Goal: Transaction & Acquisition: Register for event/course

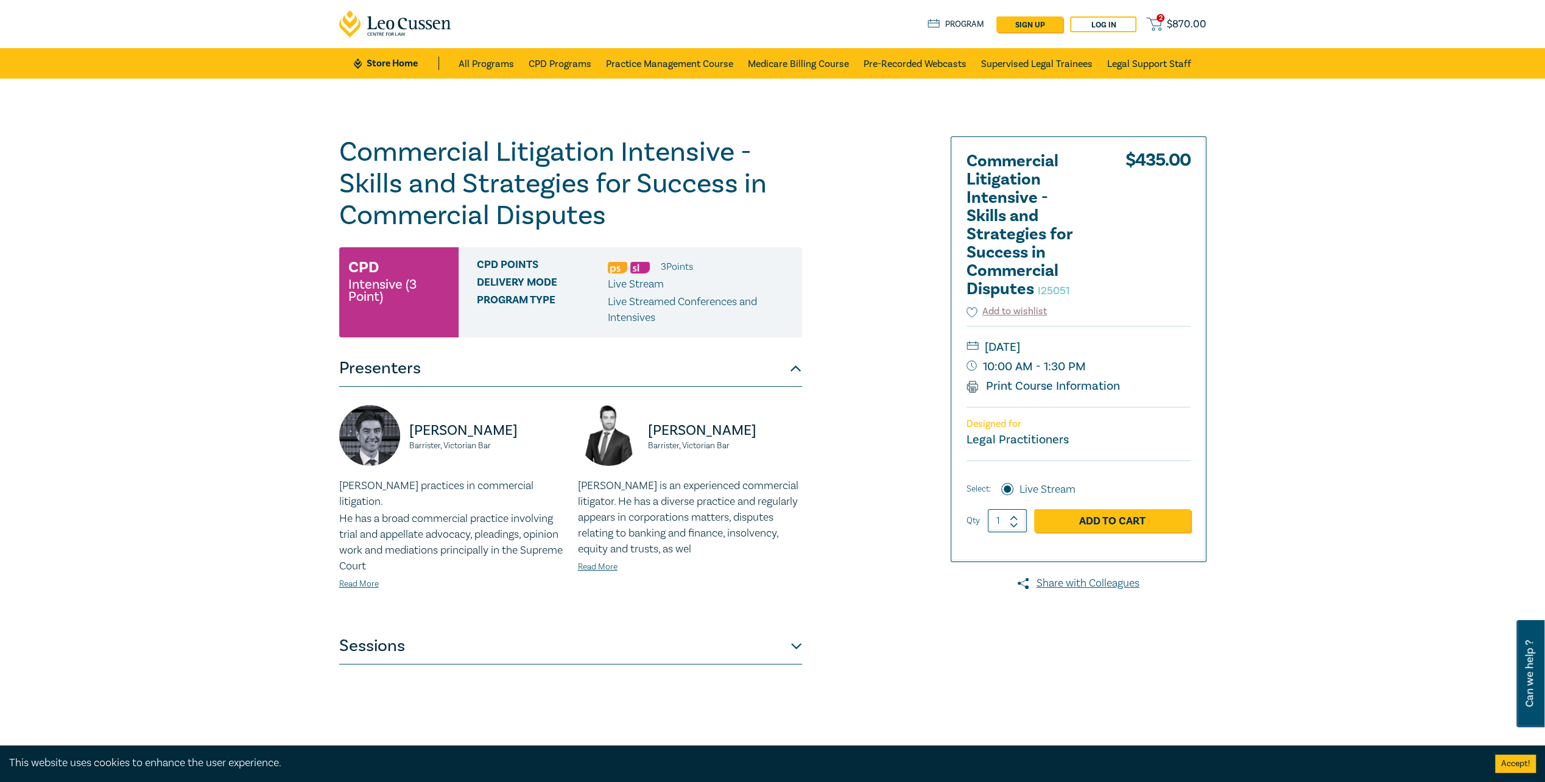
click at [1015, 516] on icon at bounding box center [1014, 517] width 9 height 5
type input "2"
click at [1129, 520] on link "Add to Cart" at bounding box center [1112, 520] width 157 height 23
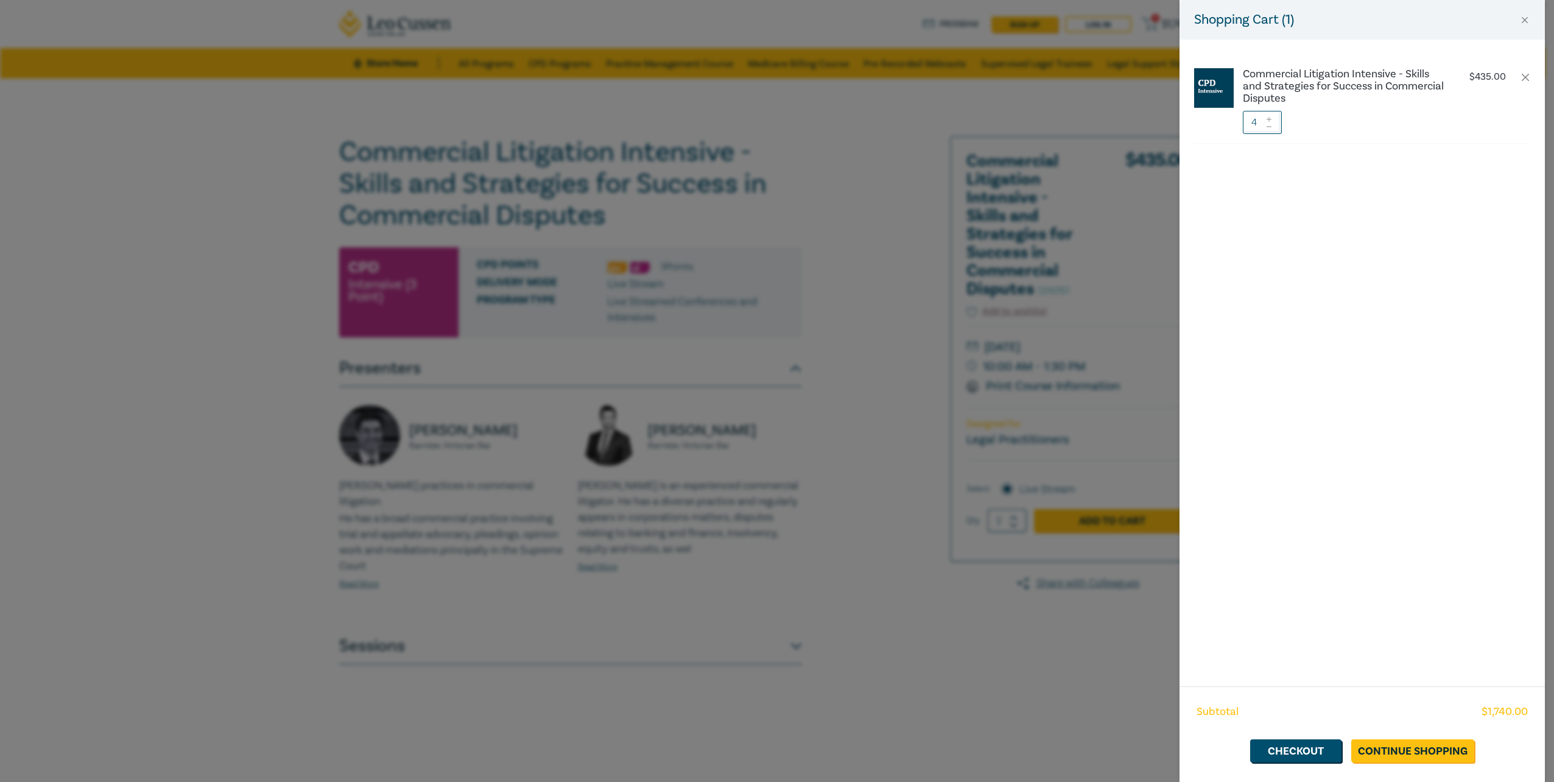
click at [1268, 123] on span at bounding box center [1269, 125] width 9 height 7
click at [1270, 125] on icon at bounding box center [1269, 126] width 9 height 5
click at [1324, 753] on link "Checkout" at bounding box center [1295, 750] width 91 height 23
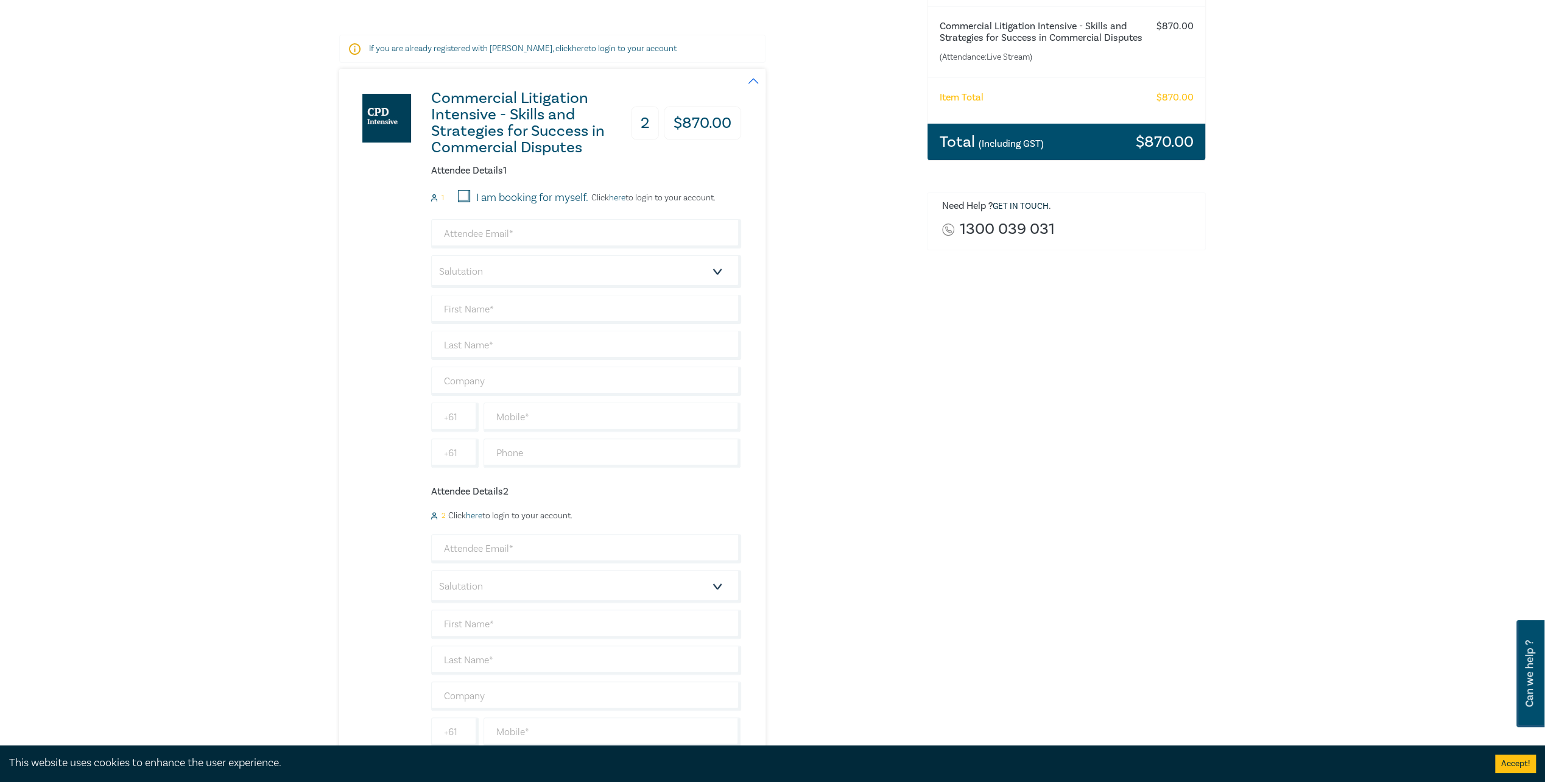
scroll to position [183, 0]
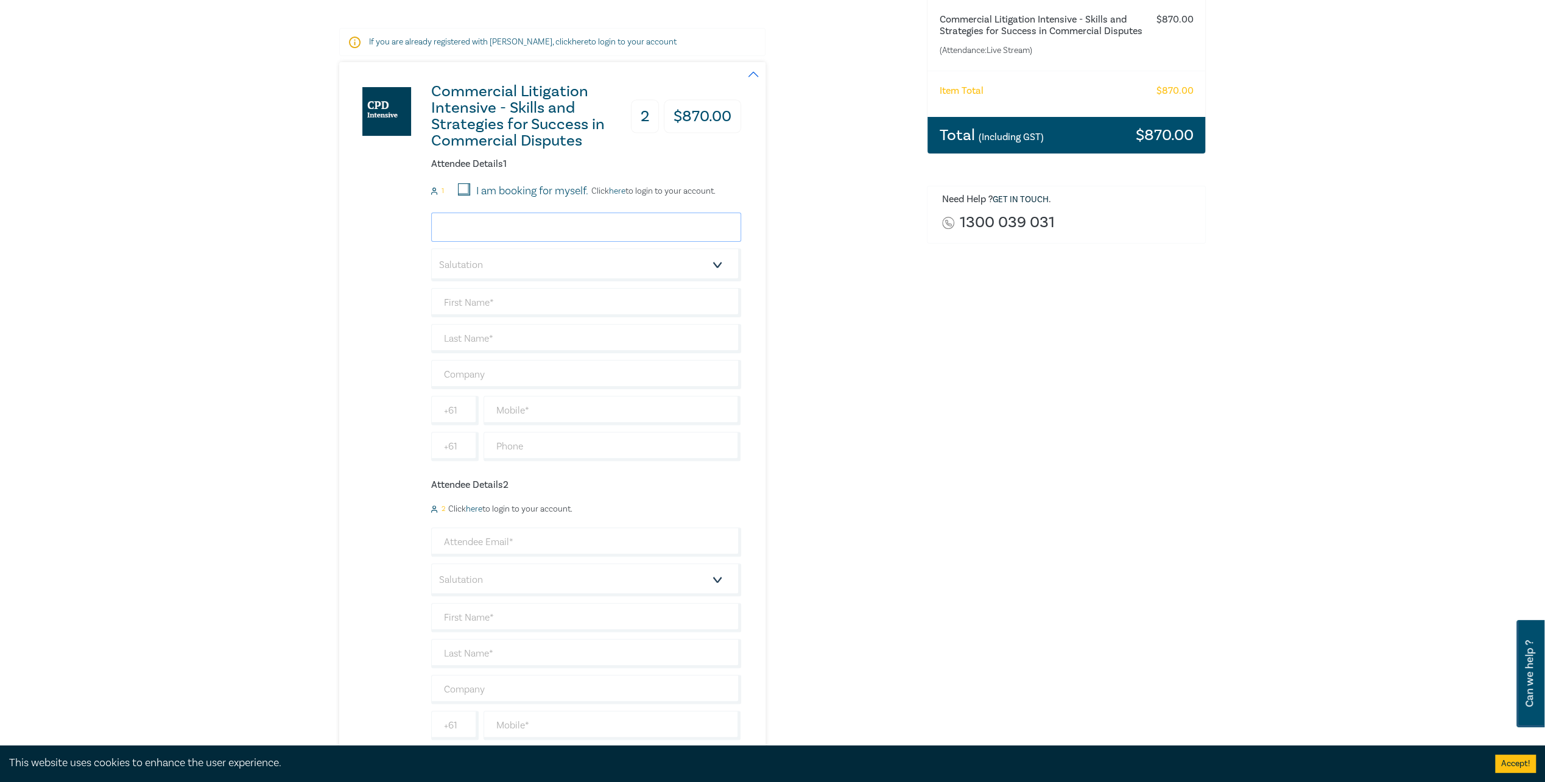
click at [456, 224] on input "email" at bounding box center [586, 227] width 310 height 29
type input "aerskine@ha.legal"
type input "Ali"
type input "Erskine"
type input "[PERSON_NAME] [PERSON_NAME]"
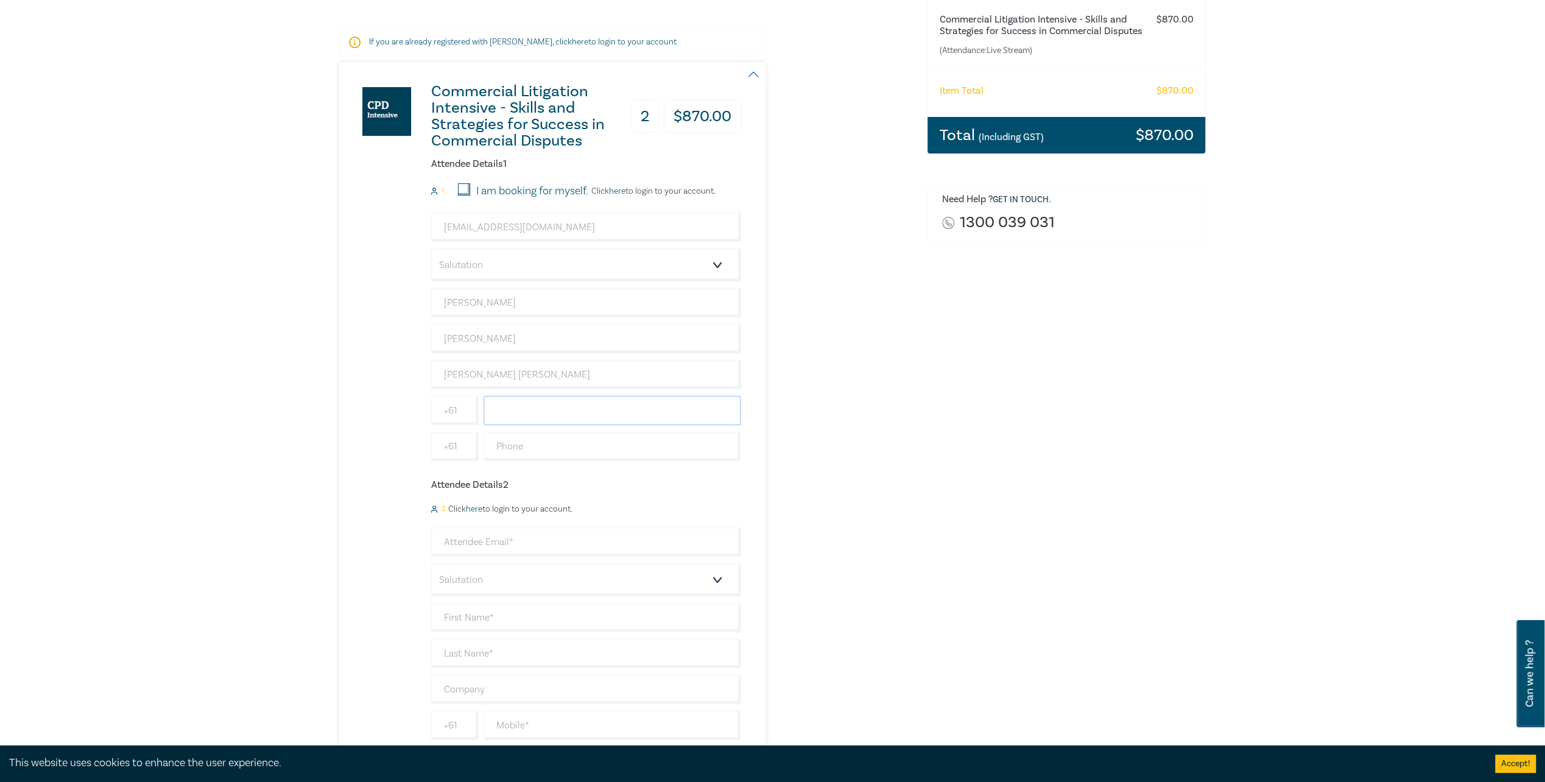
click at [509, 407] on input "text" at bounding box center [613, 410] width 258 height 29
click at [578, 417] on input "text" at bounding box center [613, 410] width 258 height 29
type input "0419 884 992"
click at [476, 546] on input "email" at bounding box center [586, 541] width 310 height 29
type input "walgiemckay@ha.legal"
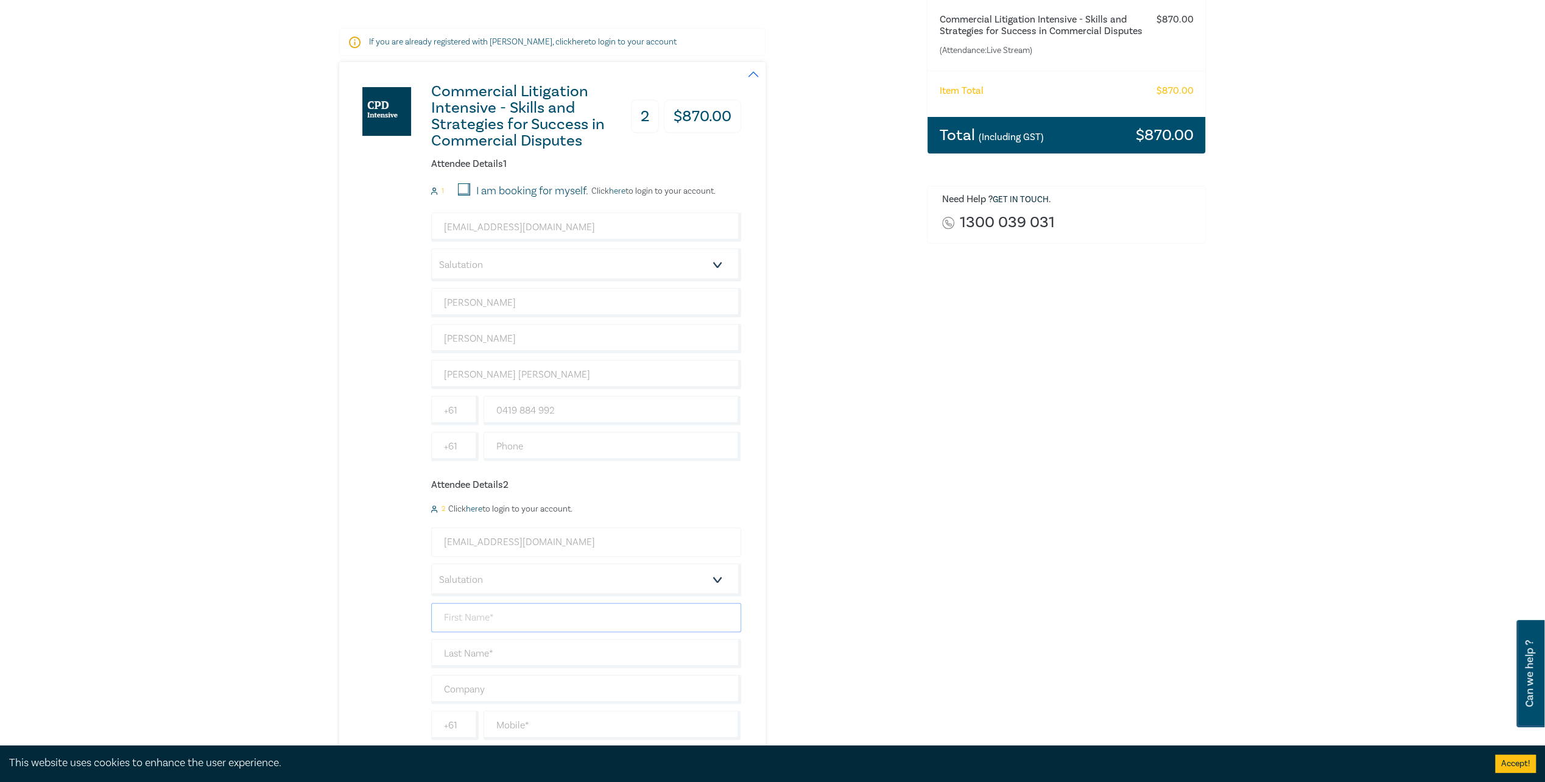
type input "William"
type input "Algie-McKay"
type input "[PERSON_NAME] [PERSON_NAME]"
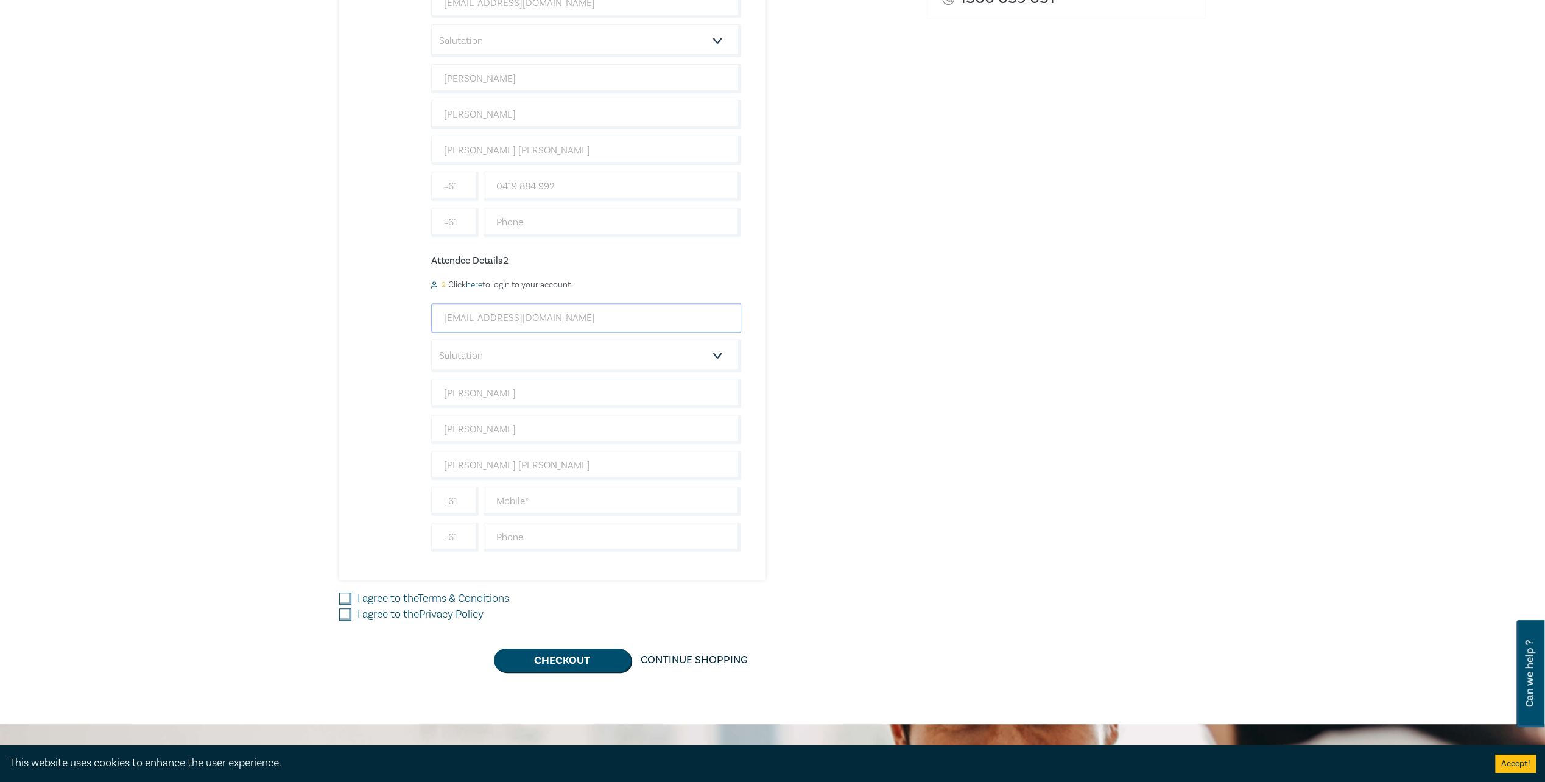
scroll to position [426, 0]
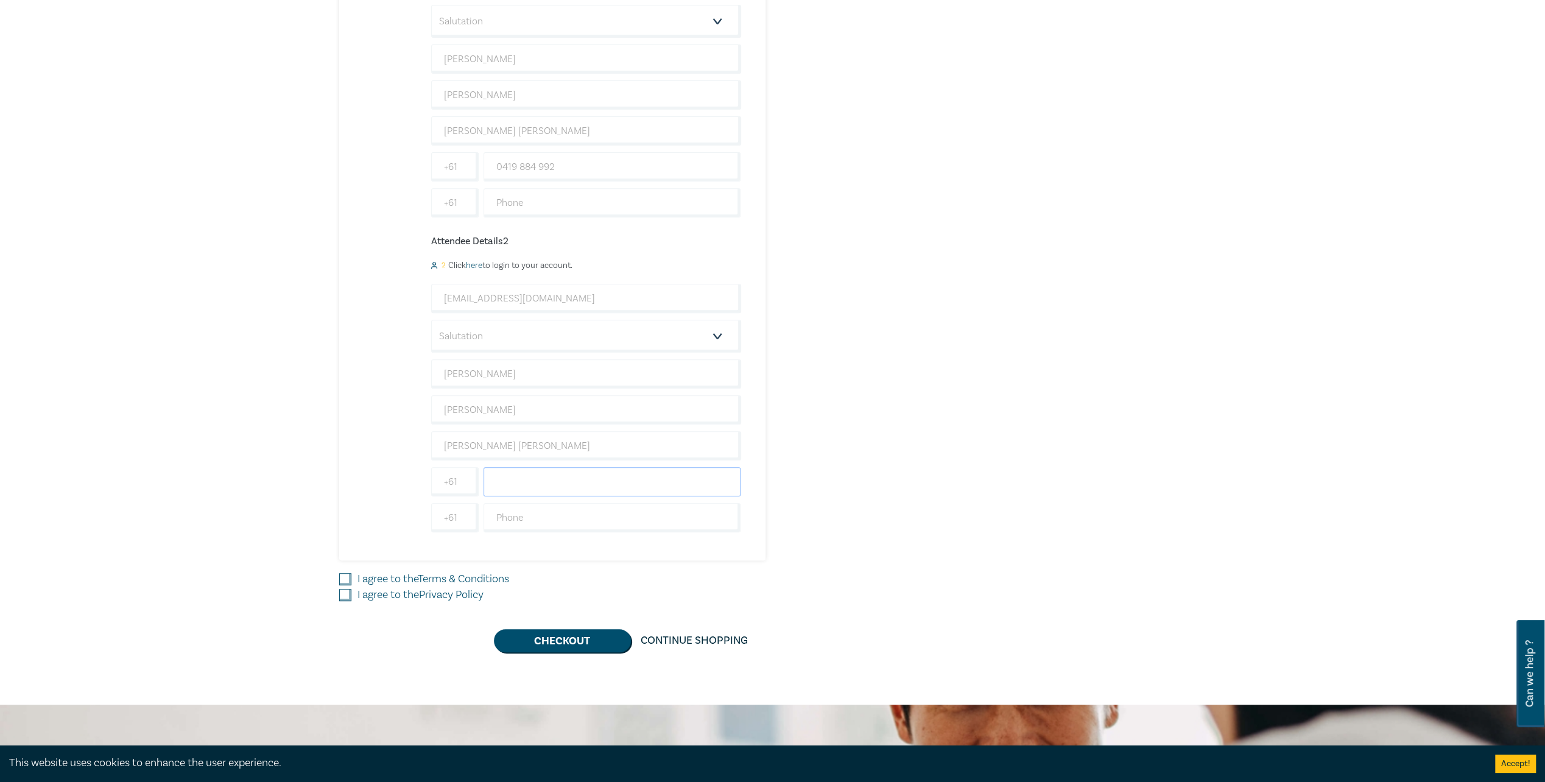
click at [559, 485] on input "text" at bounding box center [613, 481] width 258 height 29
click at [492, 510] on input "text" at bounding box center [613, 517] width 258 height 29
click at [875, 480] on div "Commercial Litigation Intensive - Skills and Strategies for Success in Commerci…" at bounding box center [625, 190] width 573 height 742
click at [582, 476] on input "text" at bounding box center [613, 481] width 258 height 29
type input "03 5225 5233"
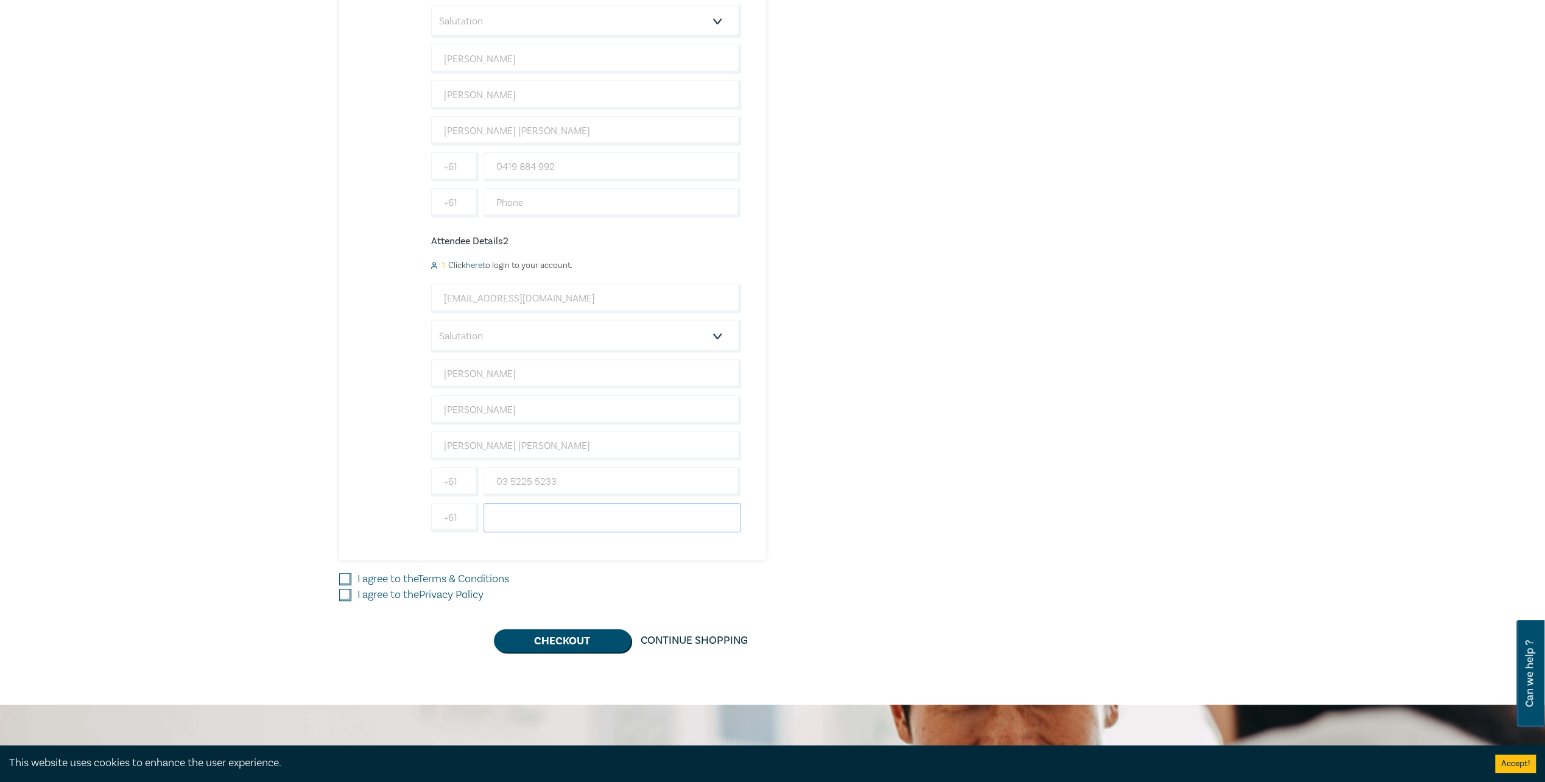
click at [553, 520] on input "text" at bounding box center [613, 517] width 258 height 29
type input "0400537835"
drag, startPoint x: 571, startPoint y: 512, endPoint x: 423, endPoint y: 516, distance: 148.7
click at [423, 516] on div "Commercial Litigation Intensive - Skills and Strategies for Success in Commerci…" at bounding box center [540, 190] width 402 height 742
click at [590, 541] on div "Commercial Litigation Intensive - Skills and Strategies for Success in Commerci…" at bounding box center [540, 190] width 402 height 742
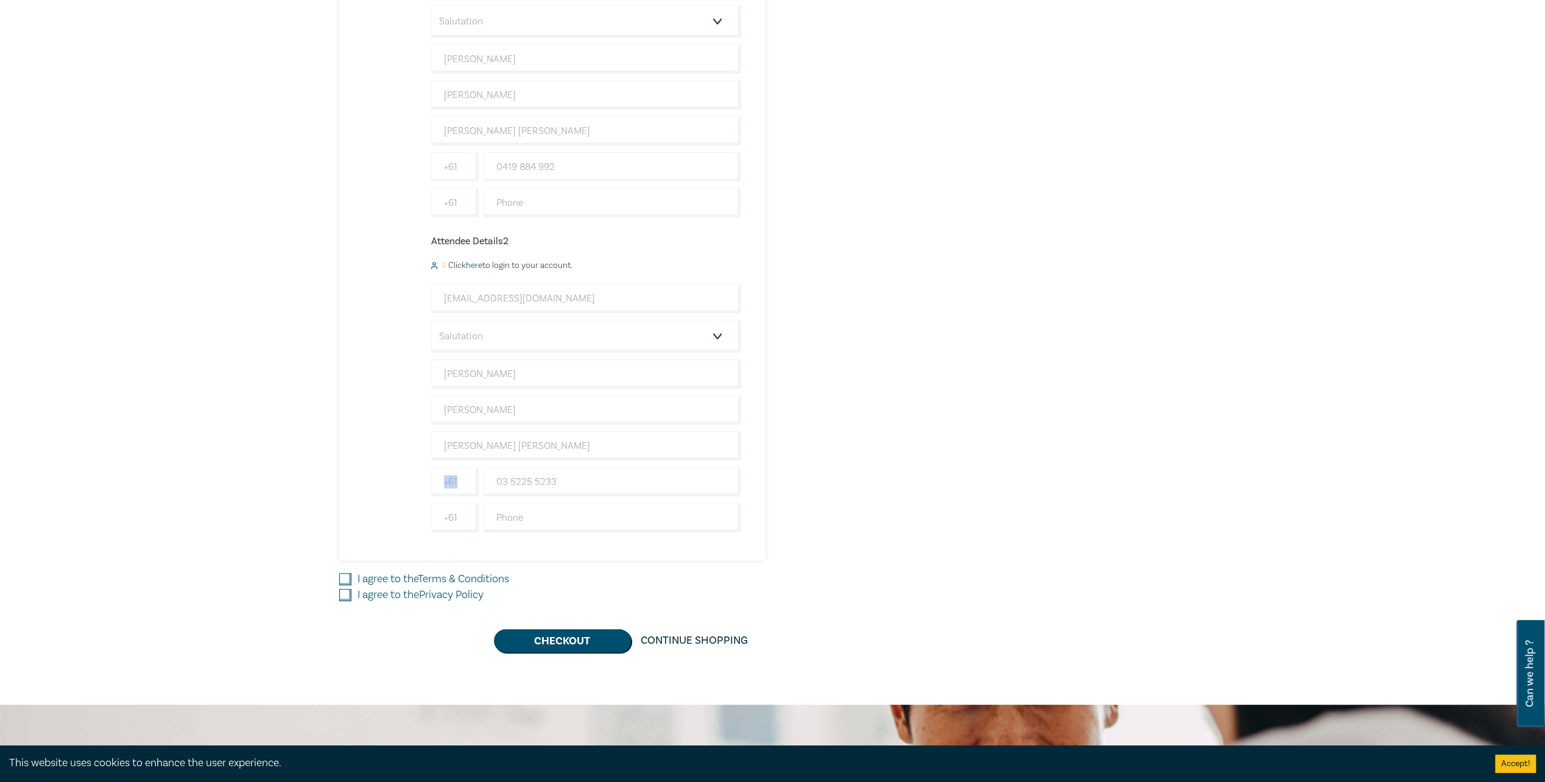
drag, startPoint x: 563, startPoint y: 457, endPoint x: 467, endPoint y: 459, distance: 96.2
click at [467, 459] on div "walgiemckay@ha.legal Salutation Mr. Mrs. Ms. Miss Dr. Prof. Other William Algie…" at bounding box center [586, 408] width 310 height 248
drag, startPoint x: 549, startPoint y: 471, endPoint x: 418, endPoint y: 474, distance: 131.0
click at [418, 474] on div "Commercial Litigation Intensive - Skills and Strategies for Success in Commerci…" at bounding box center [540, 190] width 402 height 742
click at [519, 515] on input "text" at bounding box center [613, 517] width 258 height 29
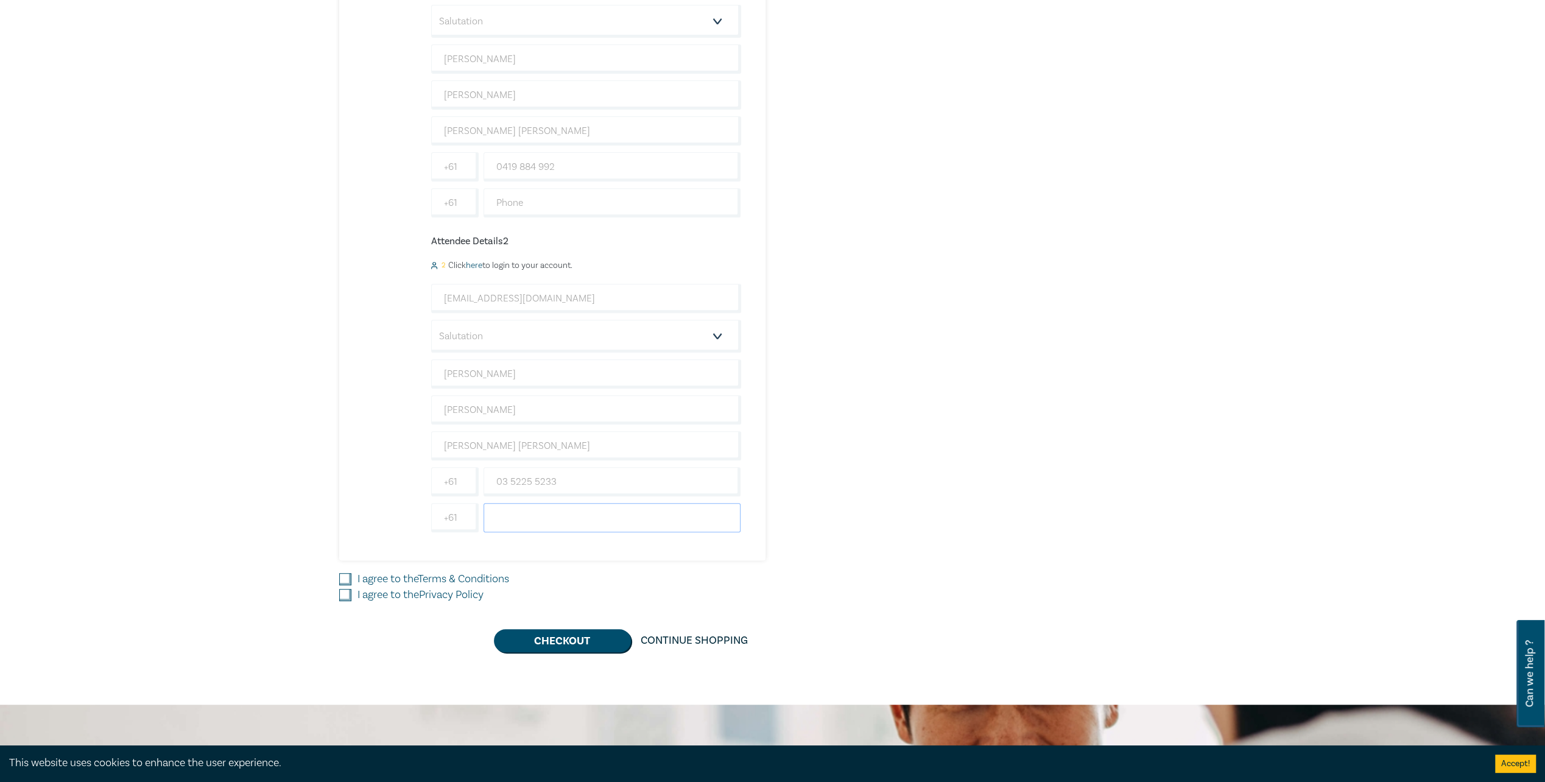
paste input "03 5225 5233"
type input "03 5225 5233"
click at [823, 508] on div "Commercial Litigation Intensive - Skills and Strategies for Success in Commerci…" at bounding box center [625, 190] width 573 height 742
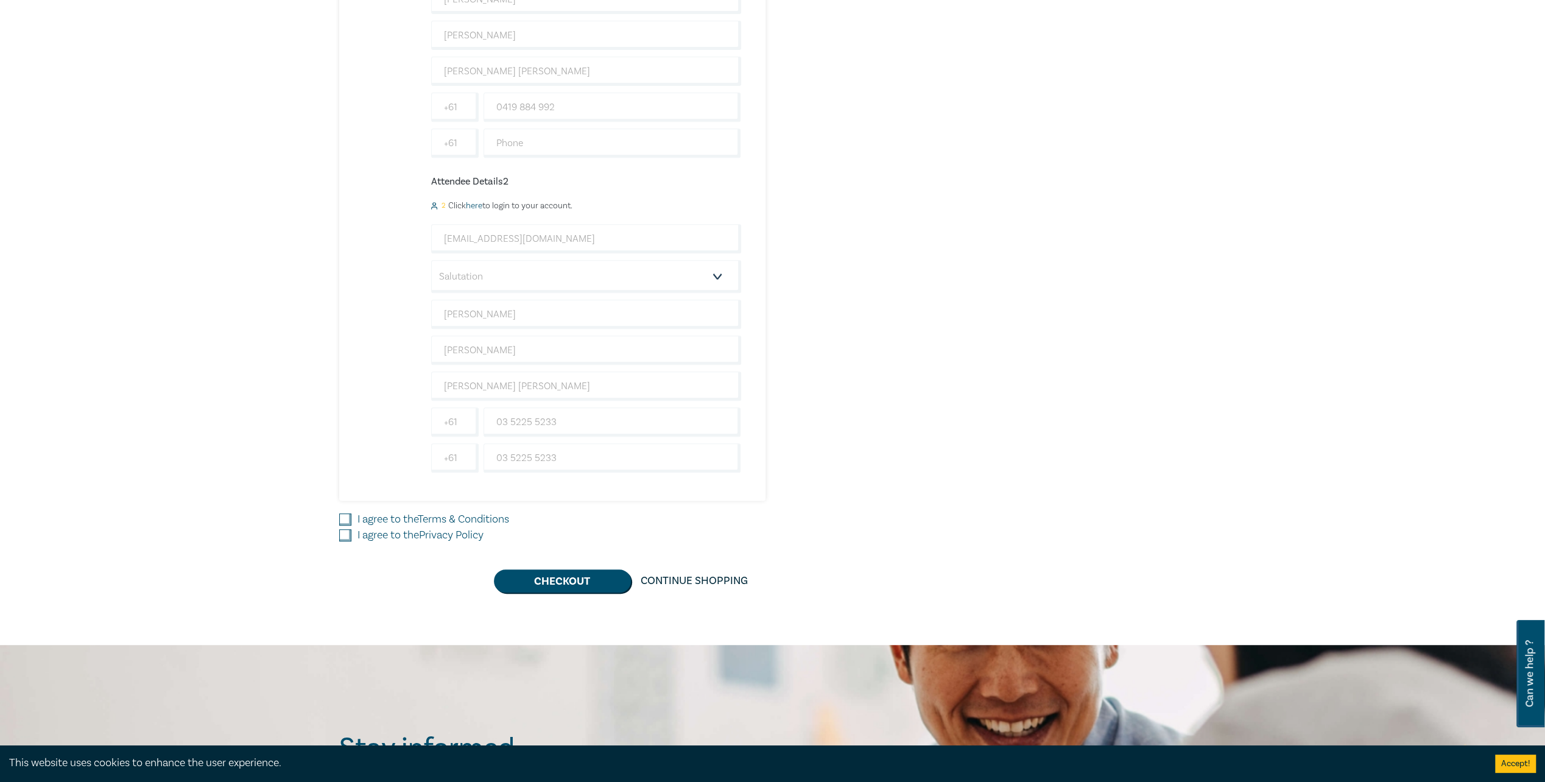
scroll to position [487, 0]
click at [347, 514] on input "I agree to the Terms & Conditions" at bounding box center [345, 518] width 12 height 12
checkbox input "true"
click at [348, 532] on input "I agree to the Privacy Policy" at bounding box center [345, 534] width 12 height 12
checkbox input "true"
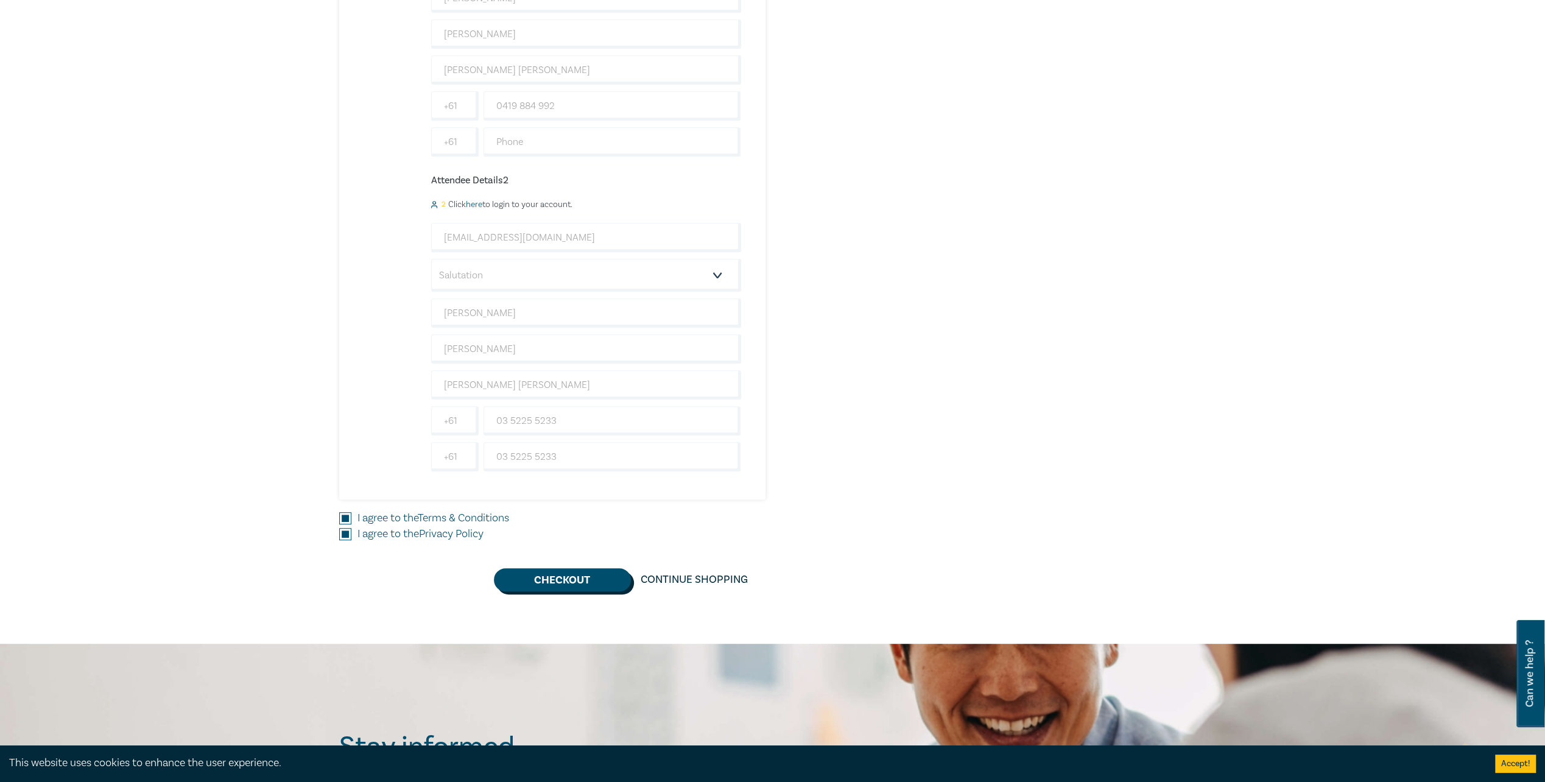
click at [558, 575] on button "Checkout" at bounding box center [562, 579] width 137 height 23
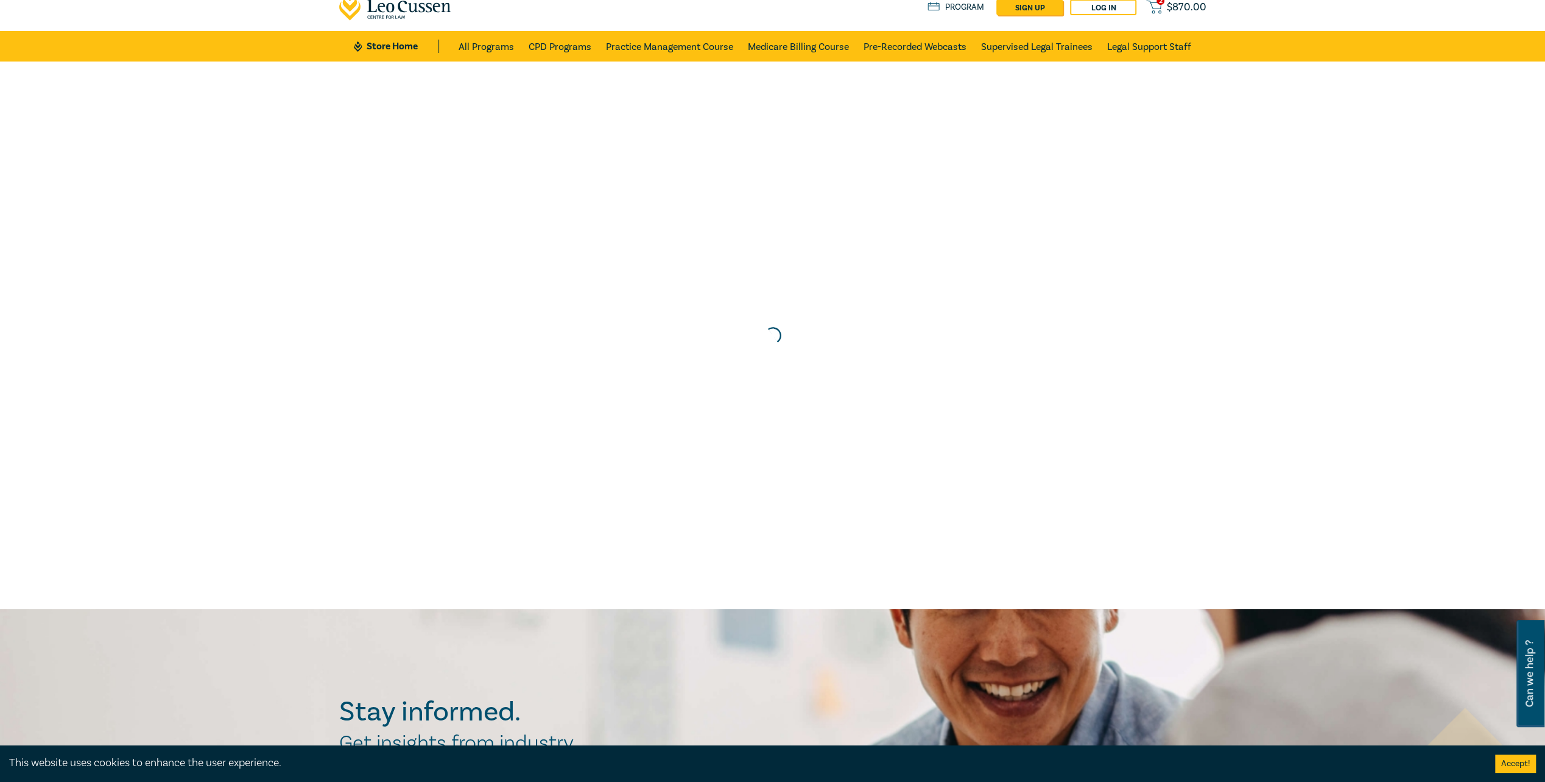
scroll to position [0, 0]
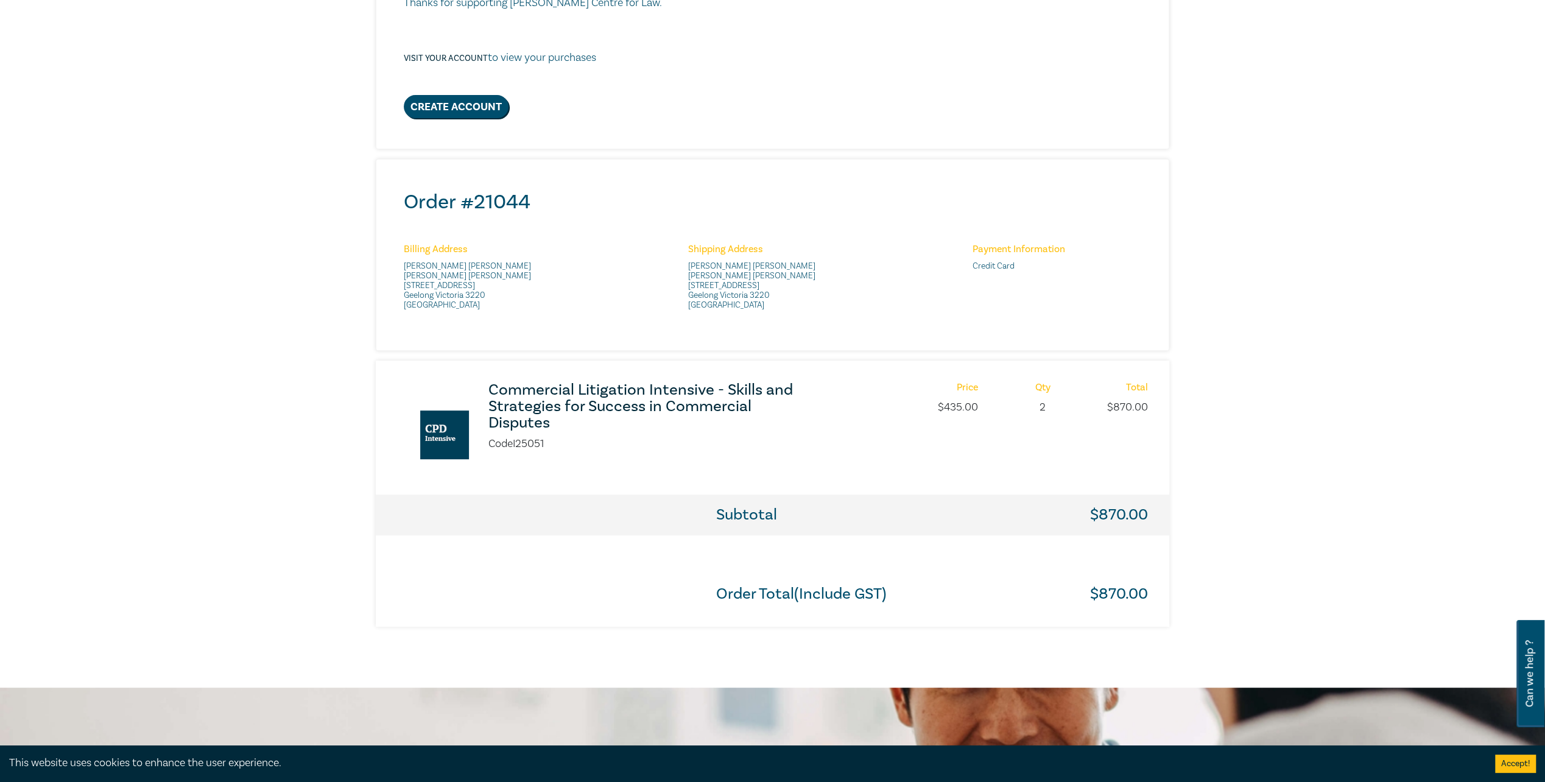
scroll to position [244, 0]
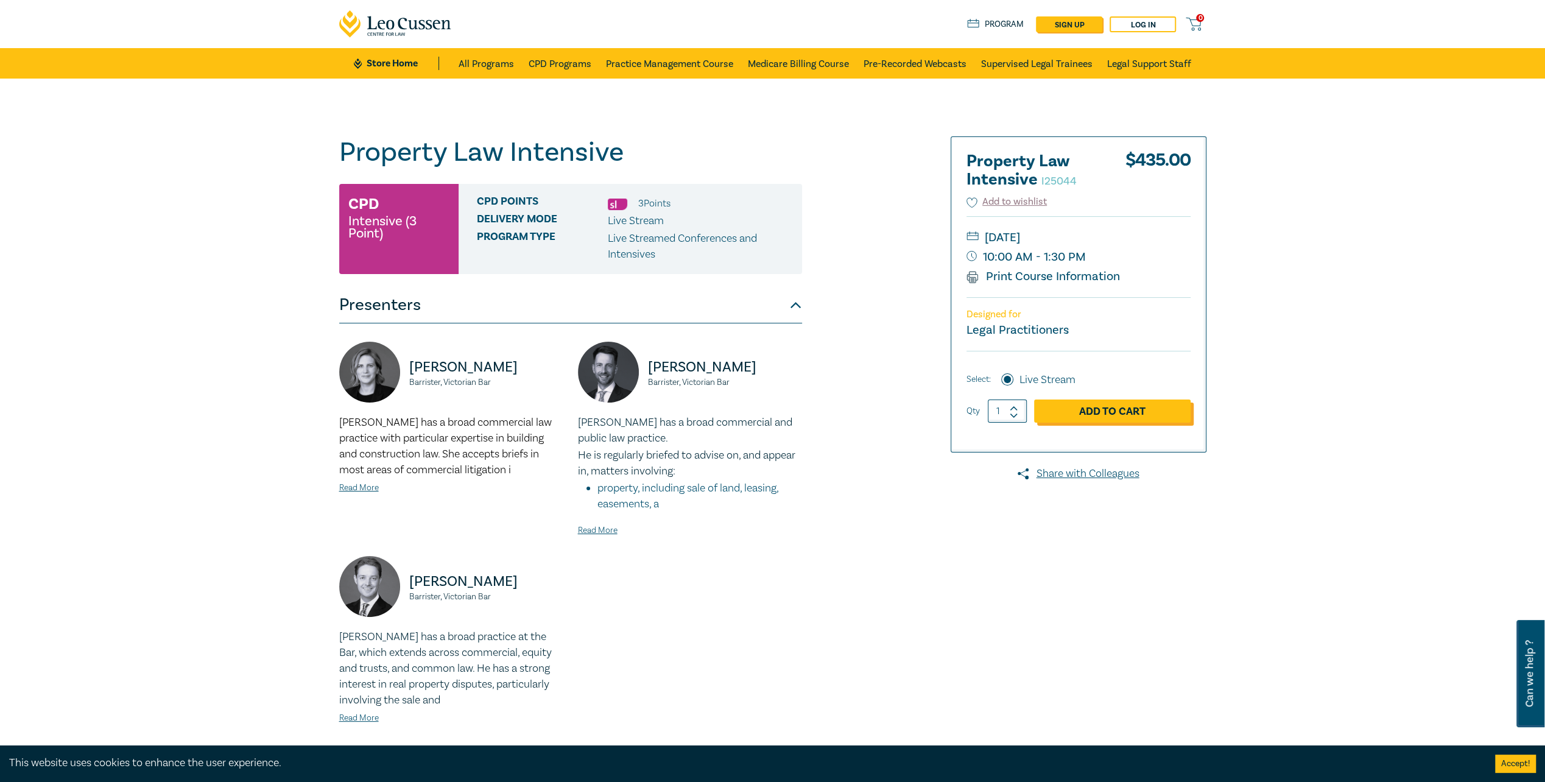
click at [1110, 409] on link "Add to Cart" at bounding box center [1112, 411] width 157 height 23
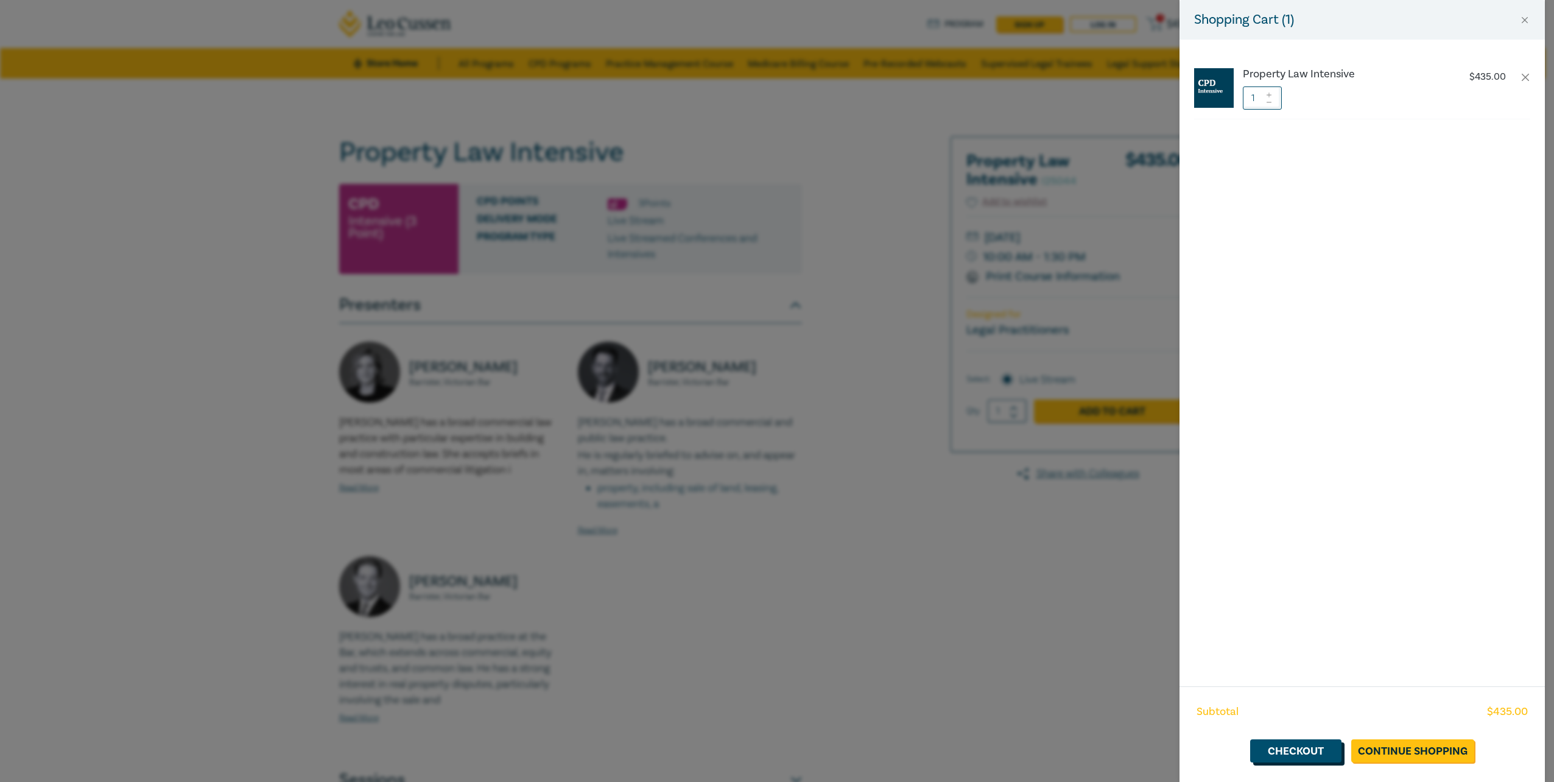
click at [1316, 758] on link "Checkout" at bounding box center [1295, 750] width 91 height 23
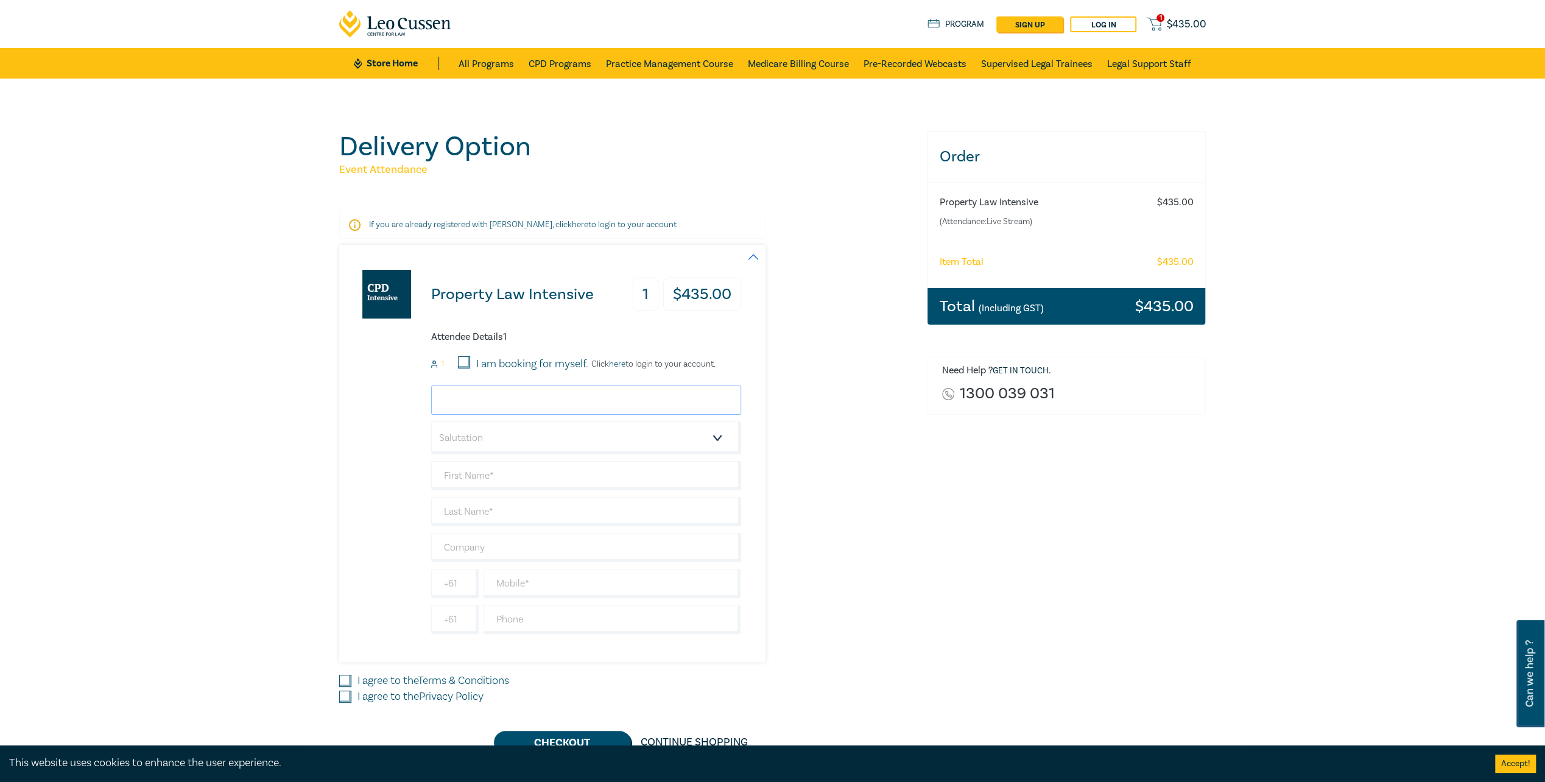
click at [481, 408] on input "email" at bounding box center [586, 400] width 310 height 29
click at [520, 400] on input "email" at bounding box center [586, 400] width 310 height 29
paste input "[EMAIL_ADDRESS][DOMAIN_NAME]>"
type input "[EMAIL_ADDRESS][DOMAIN_NAME]"
click at [535, 432] on select "Salutation Mr. Mrs. Ms. Miss Dr. Prof. Other" at bounding box center [586, 437] width 310 height 33
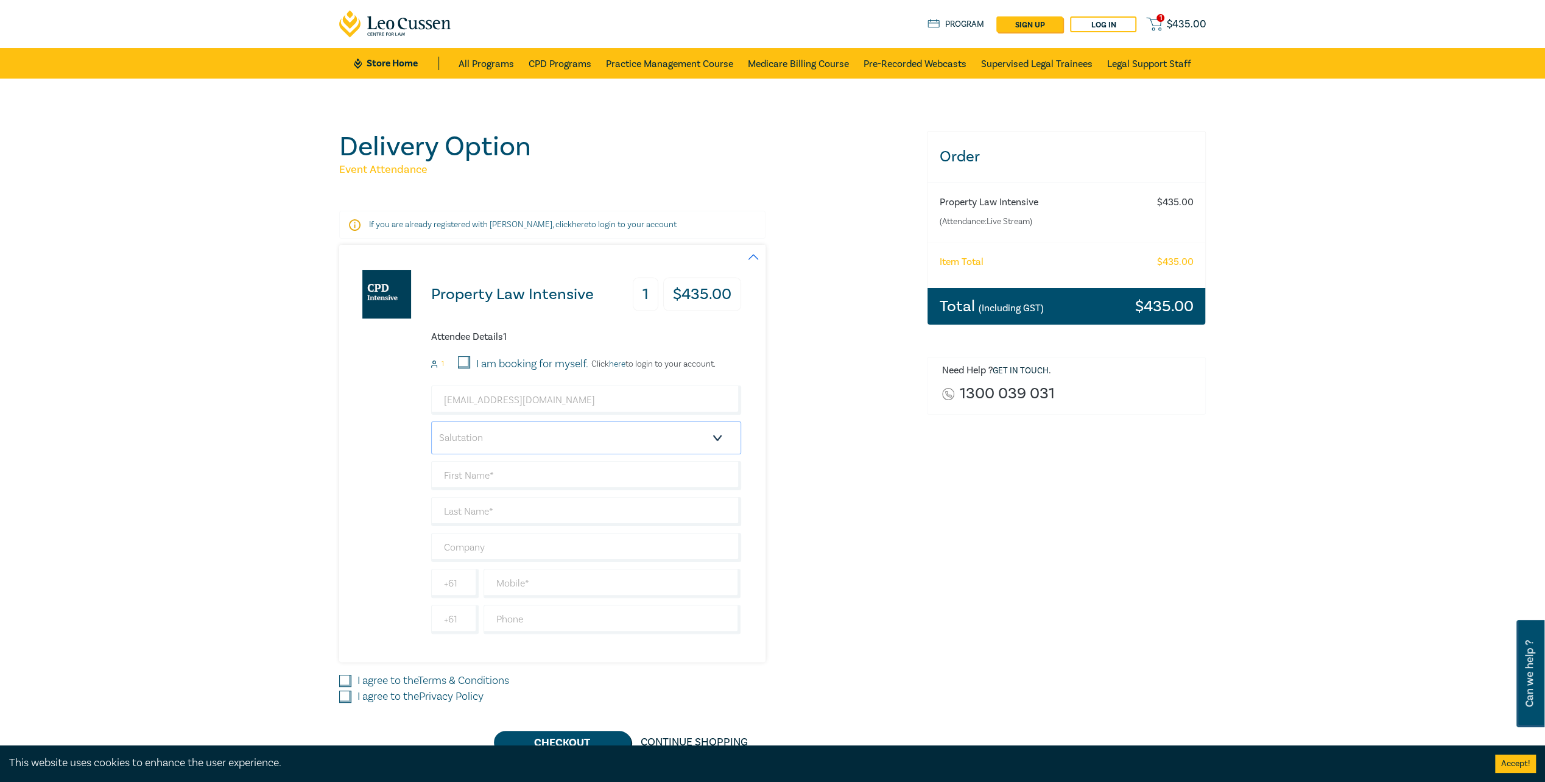
click at [535, 432] on select "Salutation Mr. Mrs. Ms. Miss Dr. Prof. Other" at bounding box center [586, 437] width 310 height 33
click at [467, 468] on input "text" at bounding box center [586, 475] width 310 height 29
type input "[PERSON_NAME]"
click at [459, 513] on input "text" at bounding box center [586, 511] width 310 height 29
type input "[PERSON_NAME]"
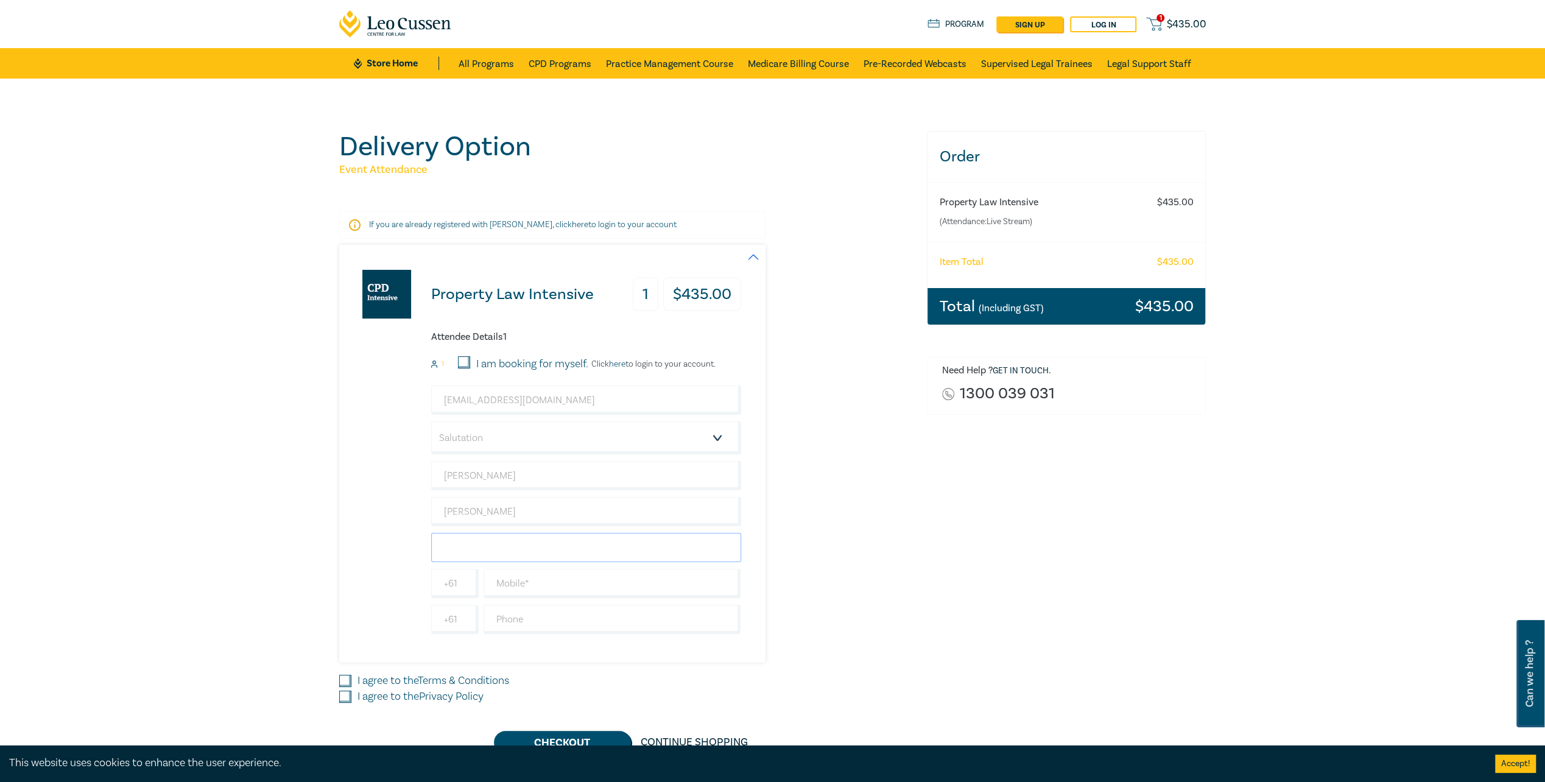
click at [513, 535] on input "text" at bounding box center [586, 547] width 310 height 29
type input "[PERSON_NAME] [PERSON_NAME]"
click at [565, 583] on input "text" at bounding box center [613, 583] width 258 height 29
paste input "0455 485 775"
type input "0455 485 775"
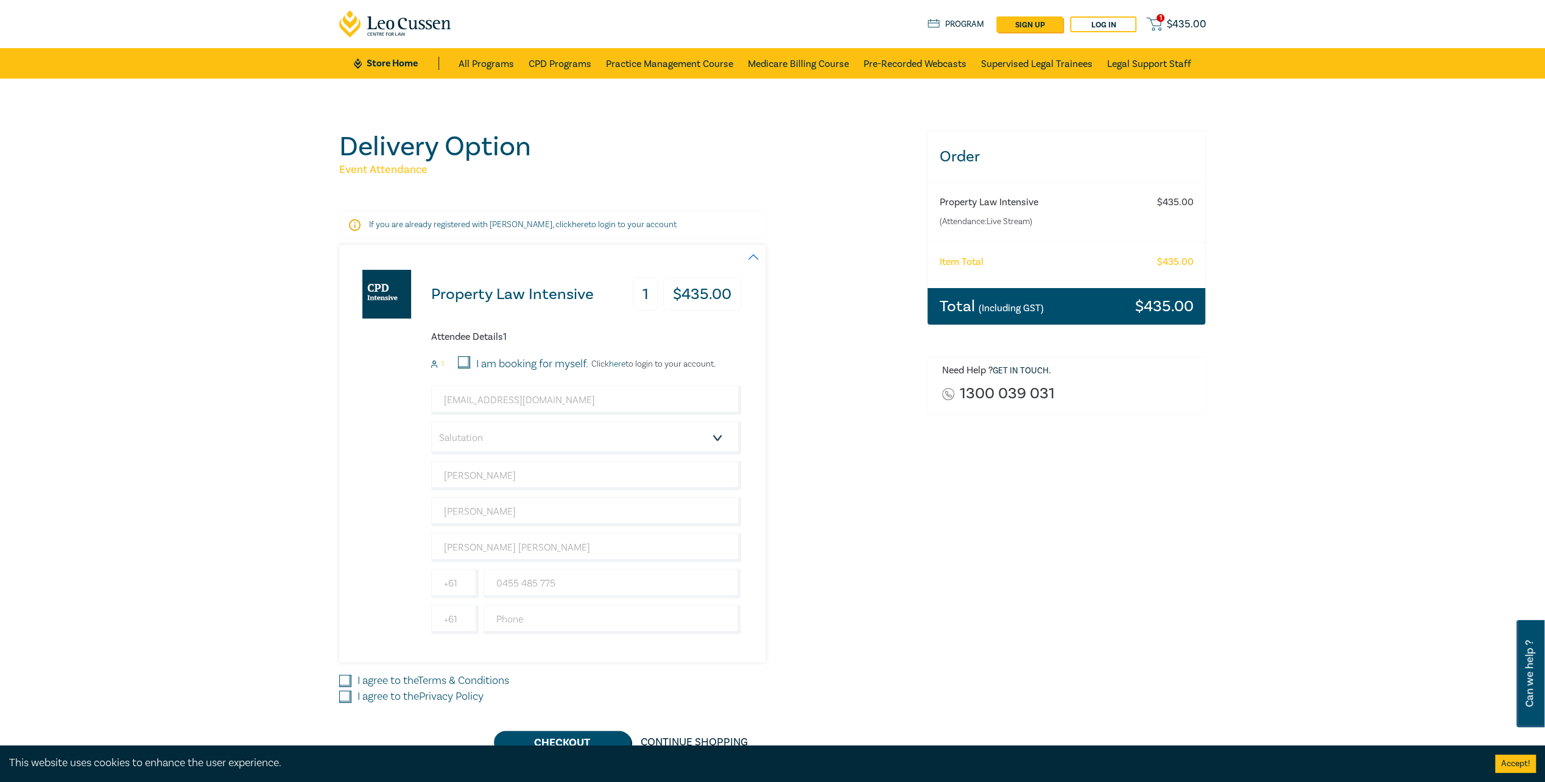
click at [382, 677] on label "I agree to the Terms & Conditions" at bounding box center [434, 681] width 152 height 16
click at [351, 677] on input "I agree to the Terms & Conditions" at bounding box center [345, 681] width 12 height 12
checkbox input "true"
click at [378, 689] on label "I agree to the Privacy Policy" at bounding box center [421, 697] width 126 height 16
click at [351, 691] on input "I agree to the Privacy Policy" at bounding box center [345, 697] width 12 height 12
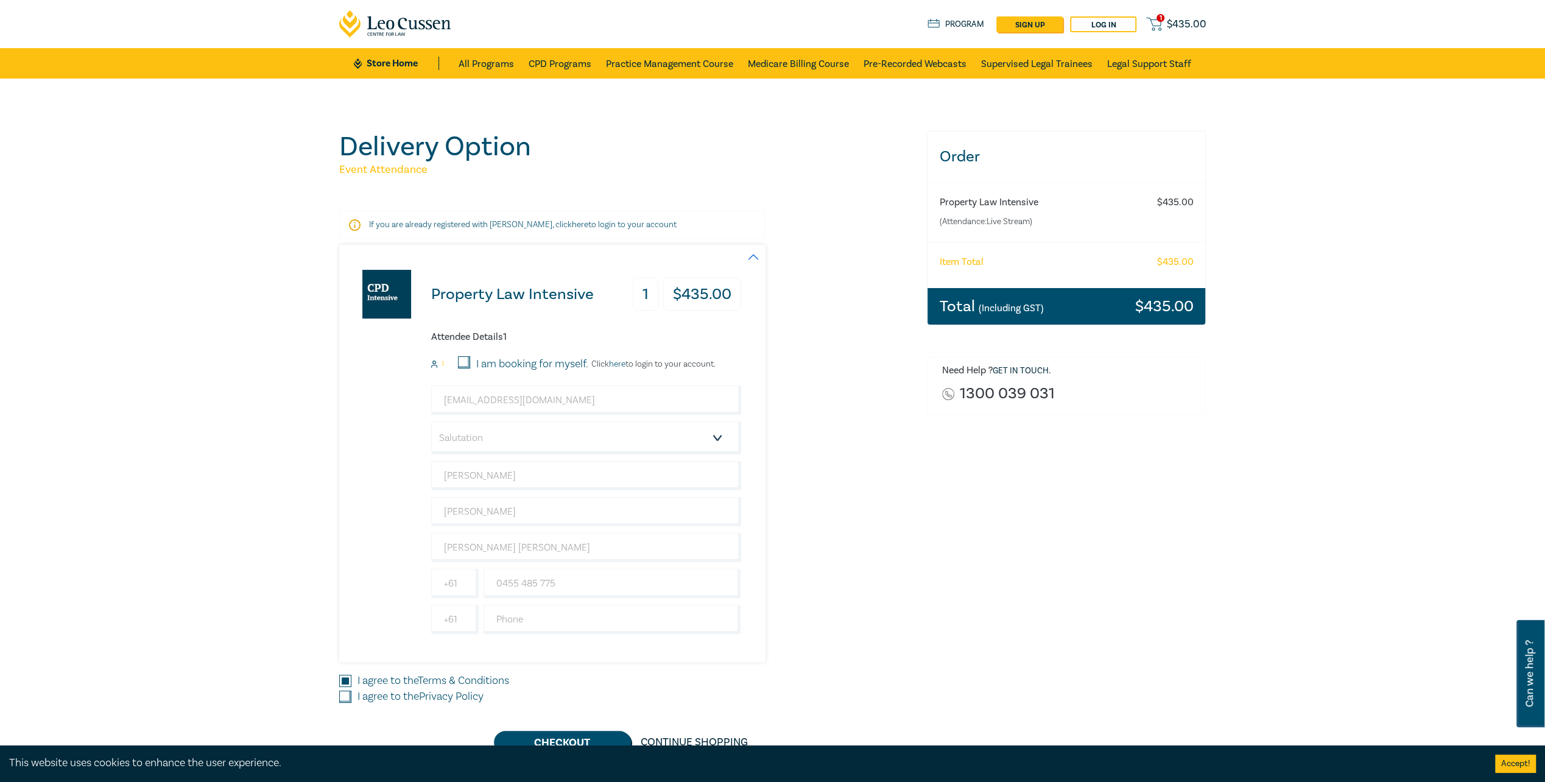
checkbox input "true"
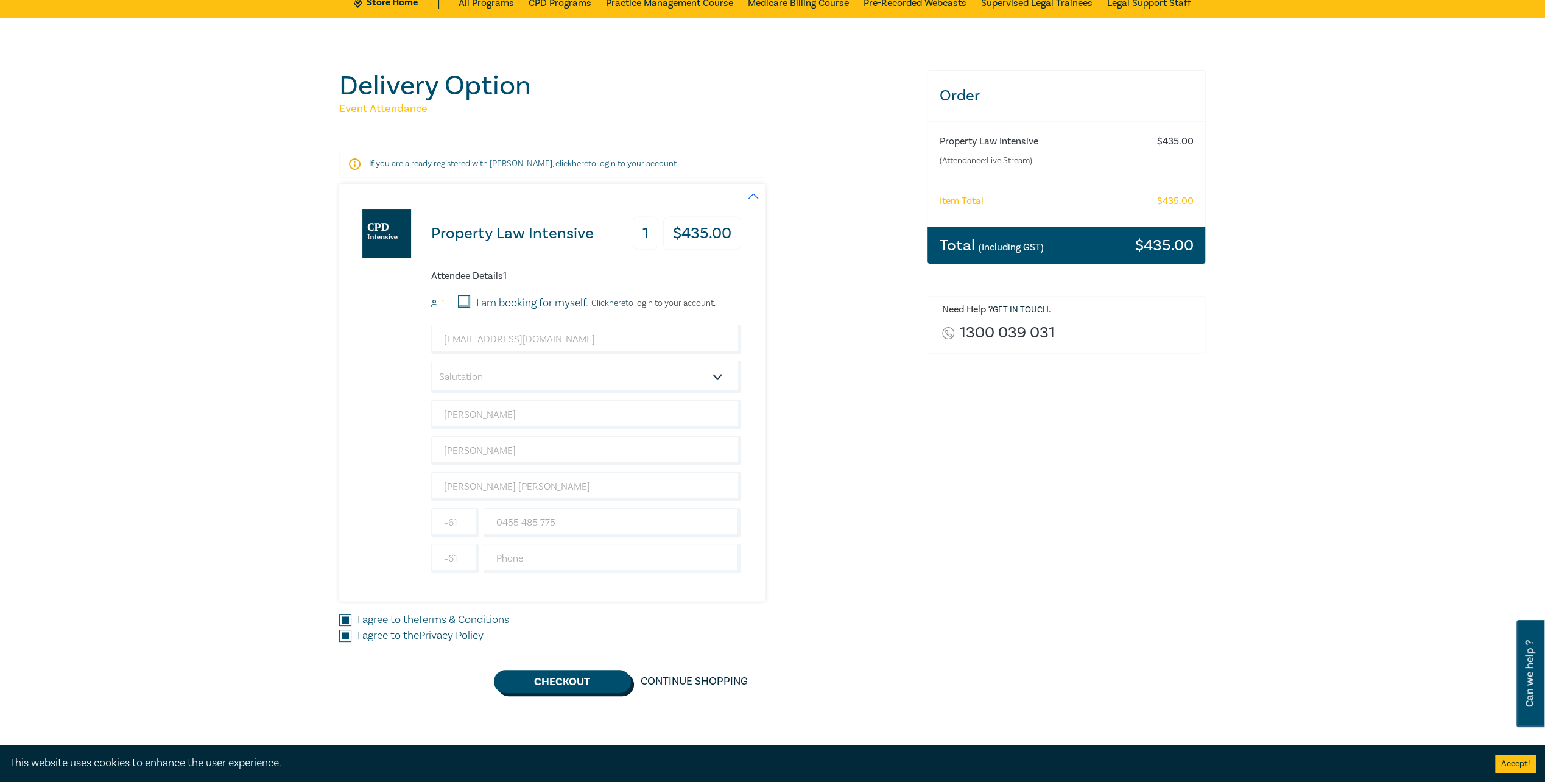
click at [575, 679] on button "Checkout" at bounding box center [562, 681] width 137 height 23
